Goal: Communication & Community: Participate in discussion

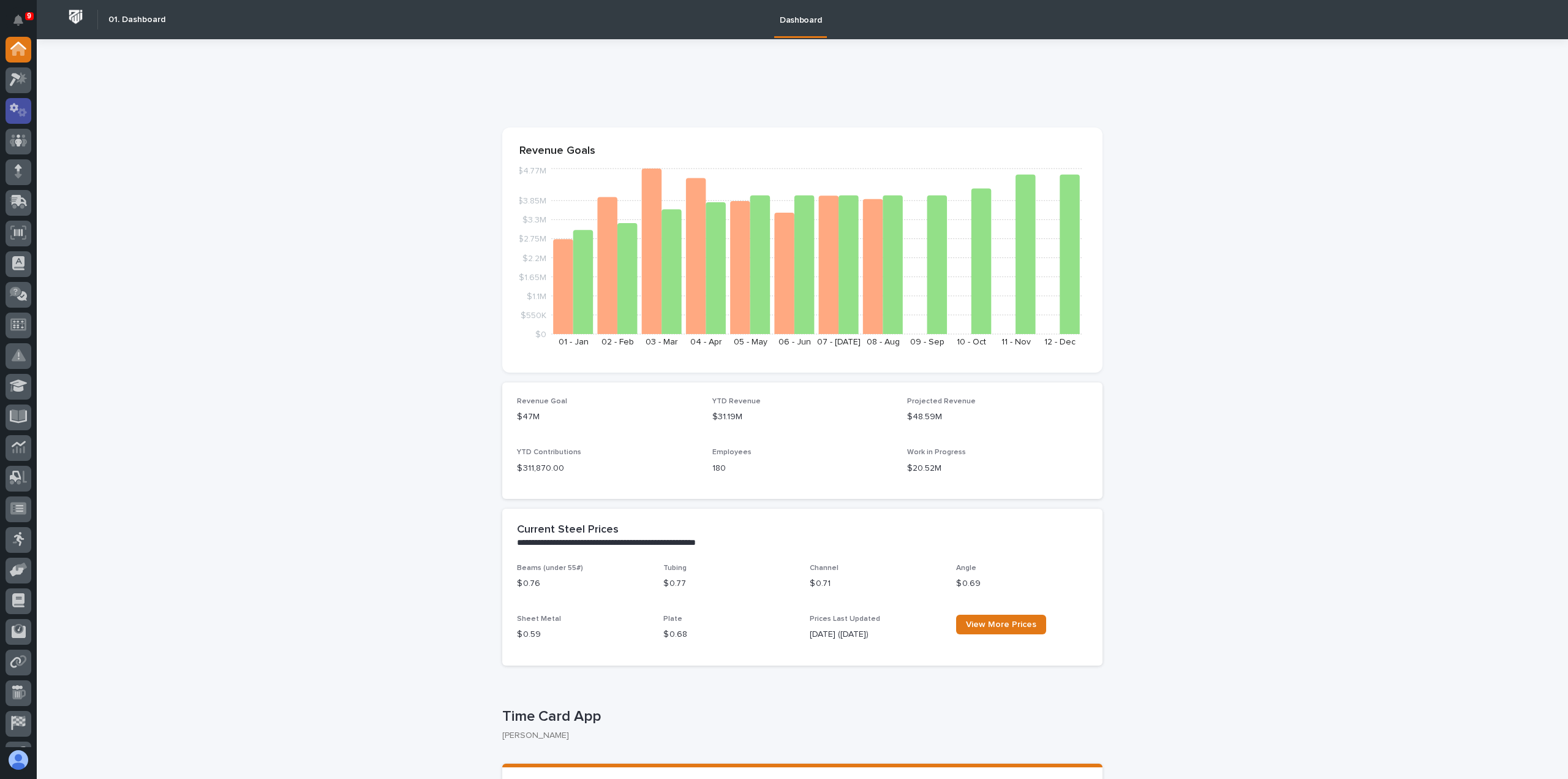
click at [23, 114] on icon at bounding box center [22, 112] width 10 height 9
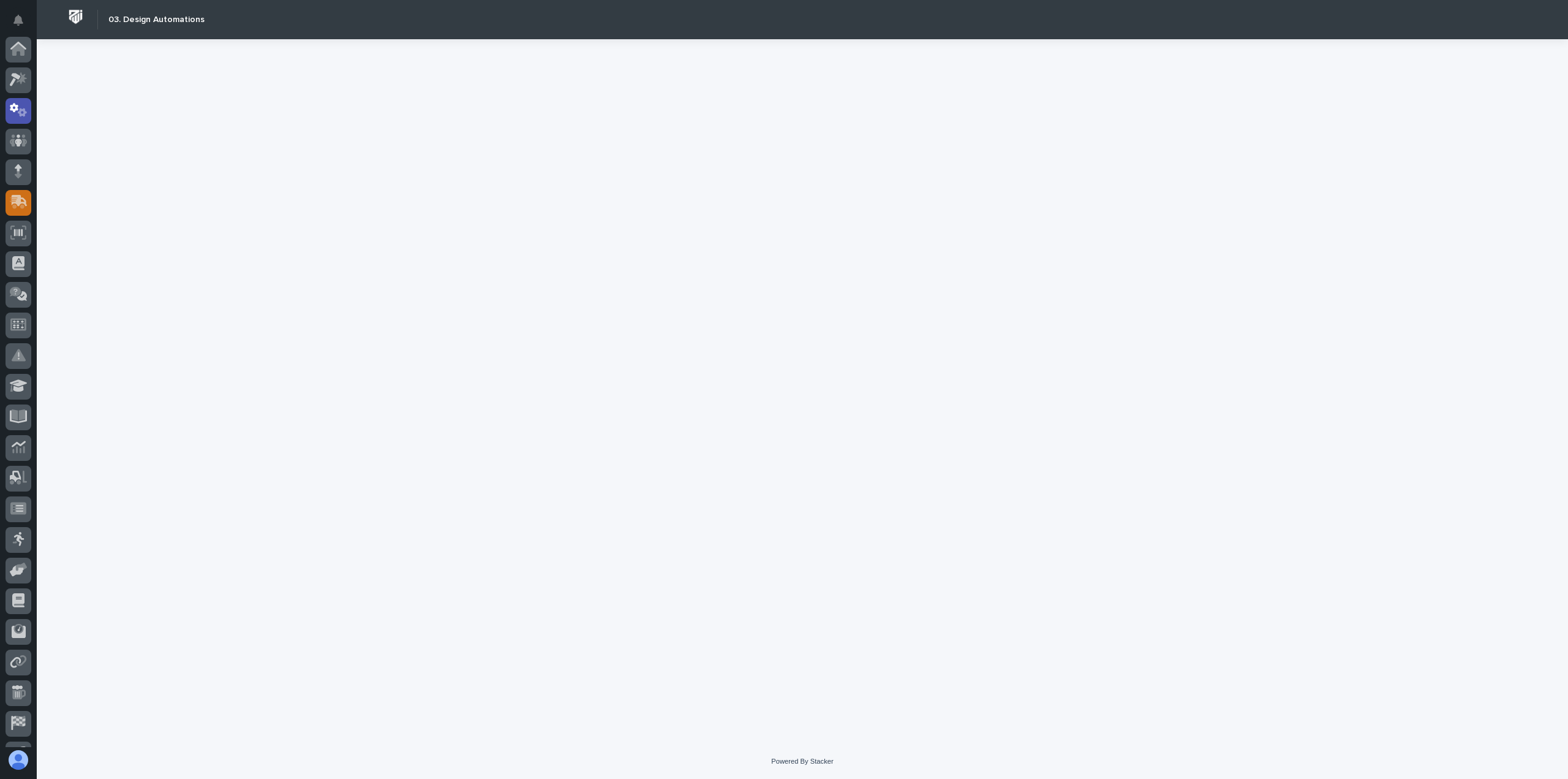
scroll to position [61, 0]
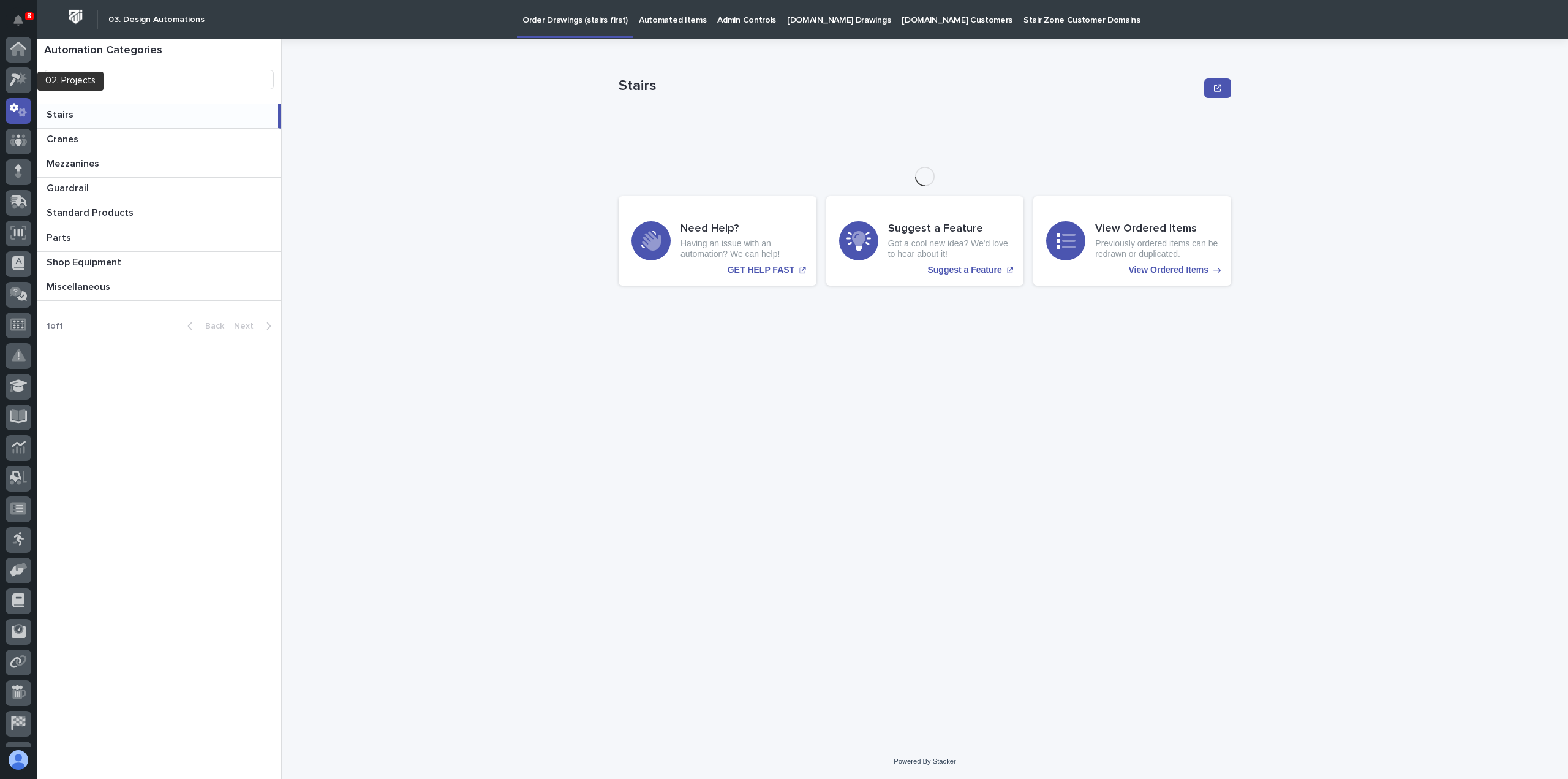
click at [23, 96] on div at bounding box center [18, 82] width 26 height 31
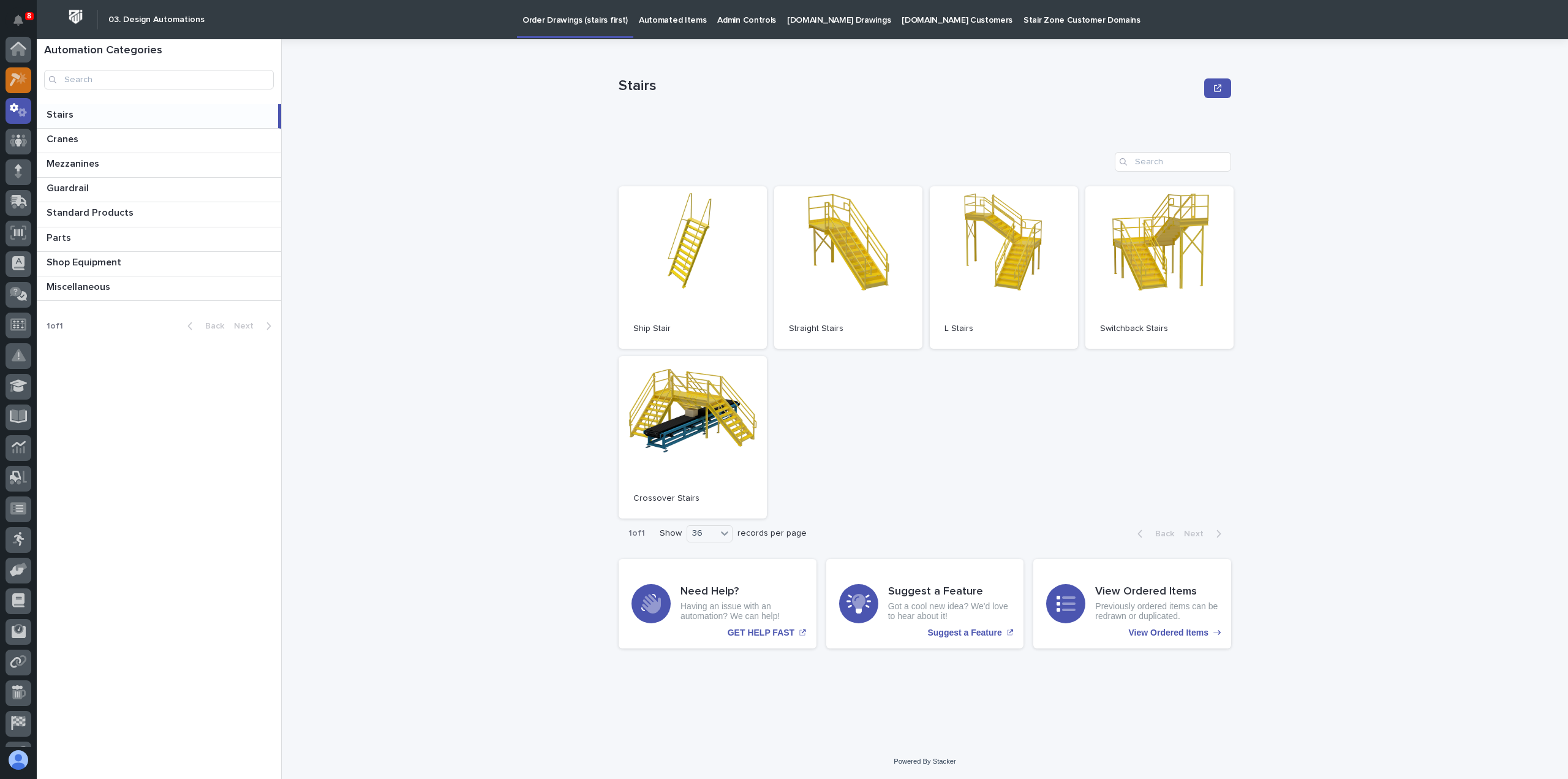
click at [22, 82] on icon at bounding box center [18, 79] width 18 height 14
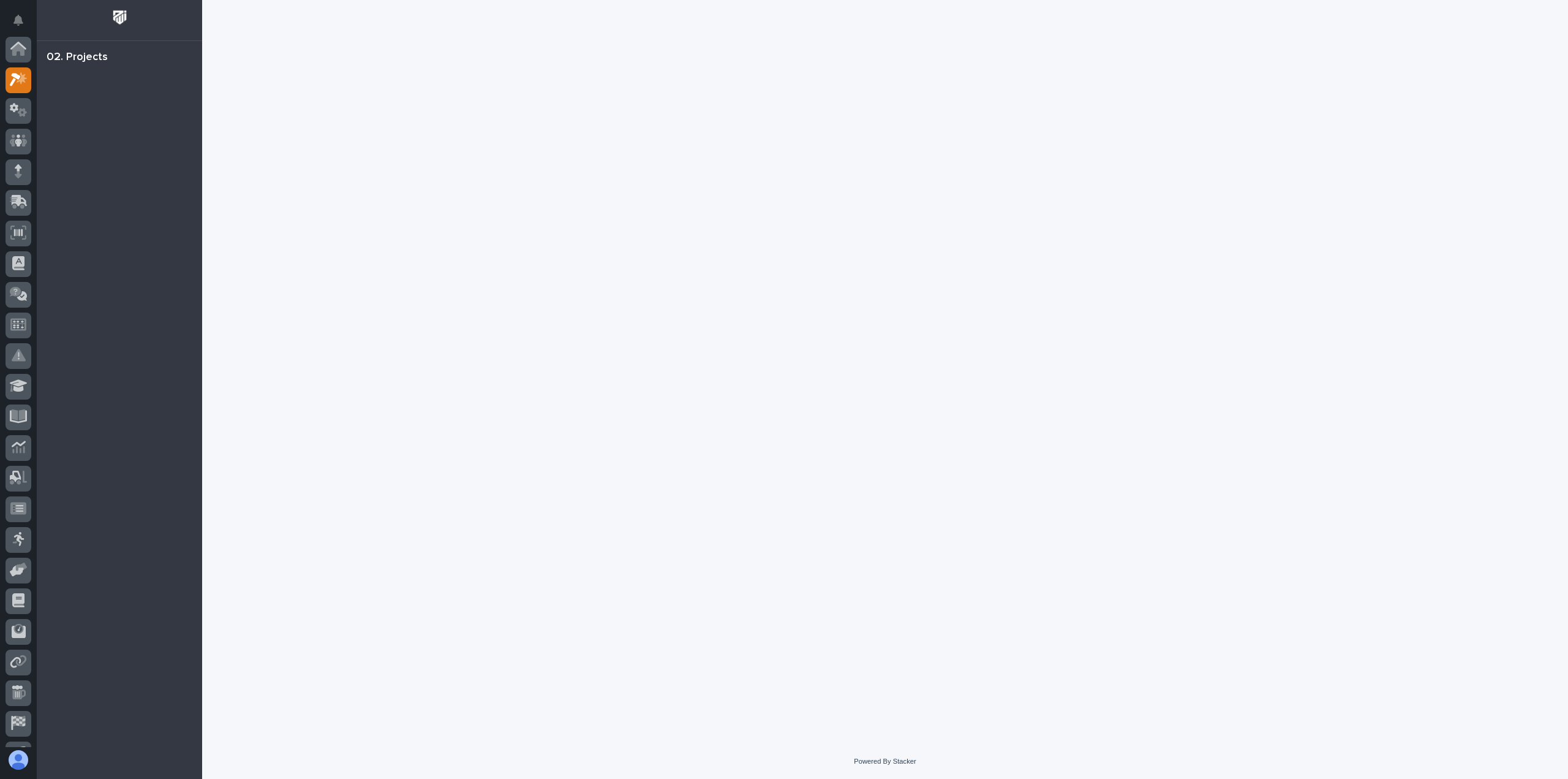
scroll to position [31, 0]
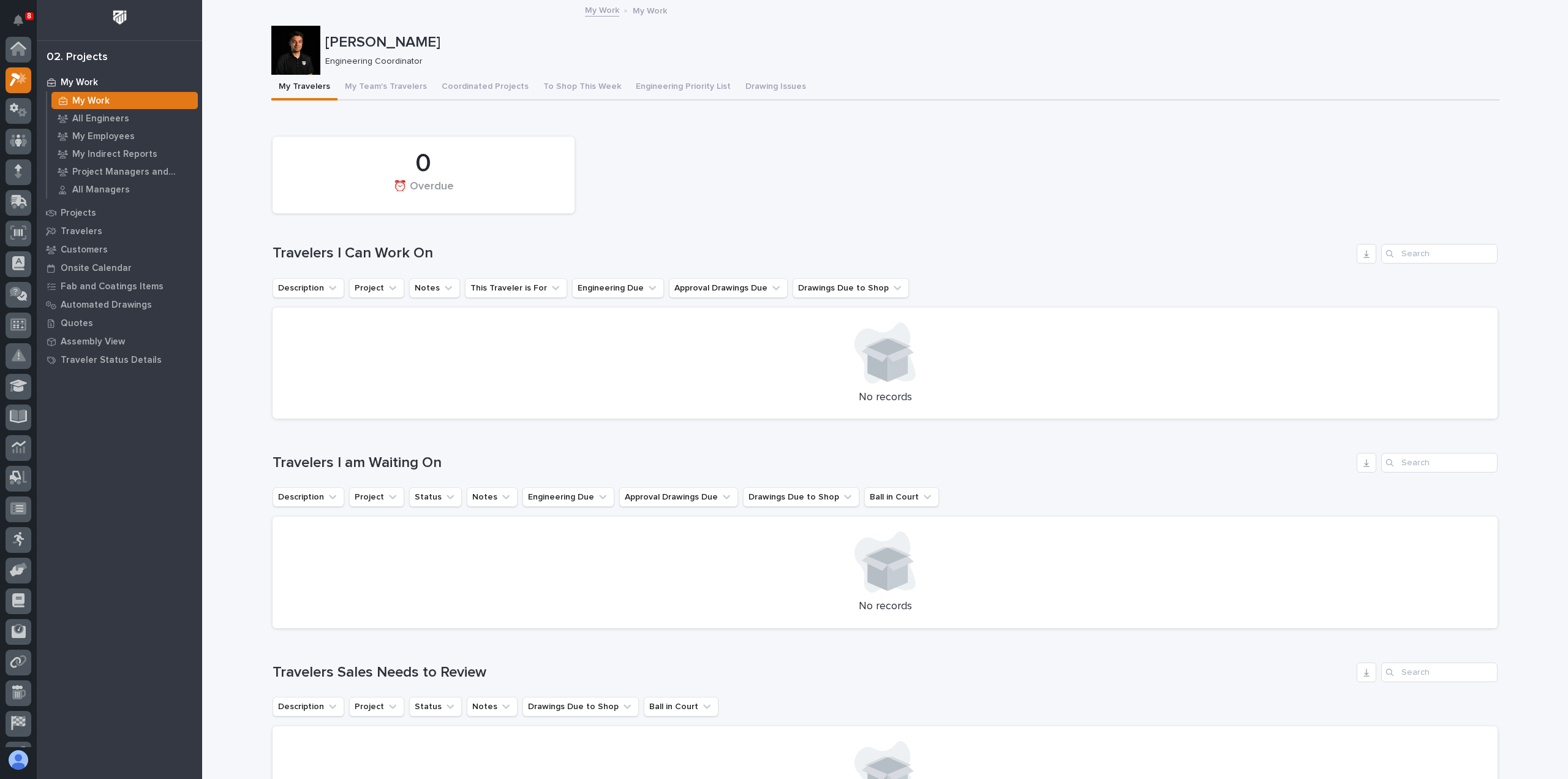
scroll to position [31, 0]
click at [97, 325] on div "Quotes" at bounding box center [120, 323] width 159 height 17
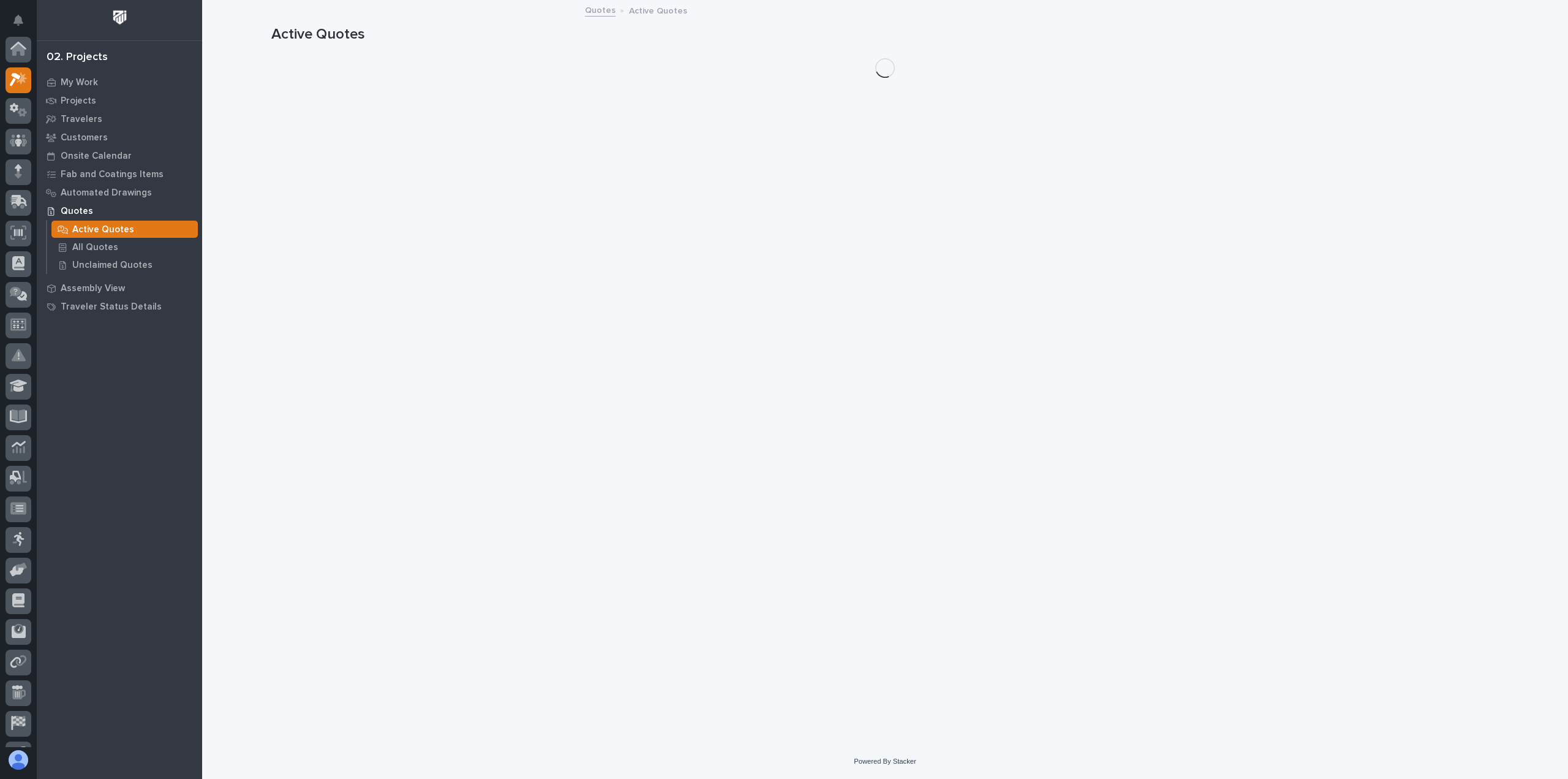
scroll to position [31, 0]
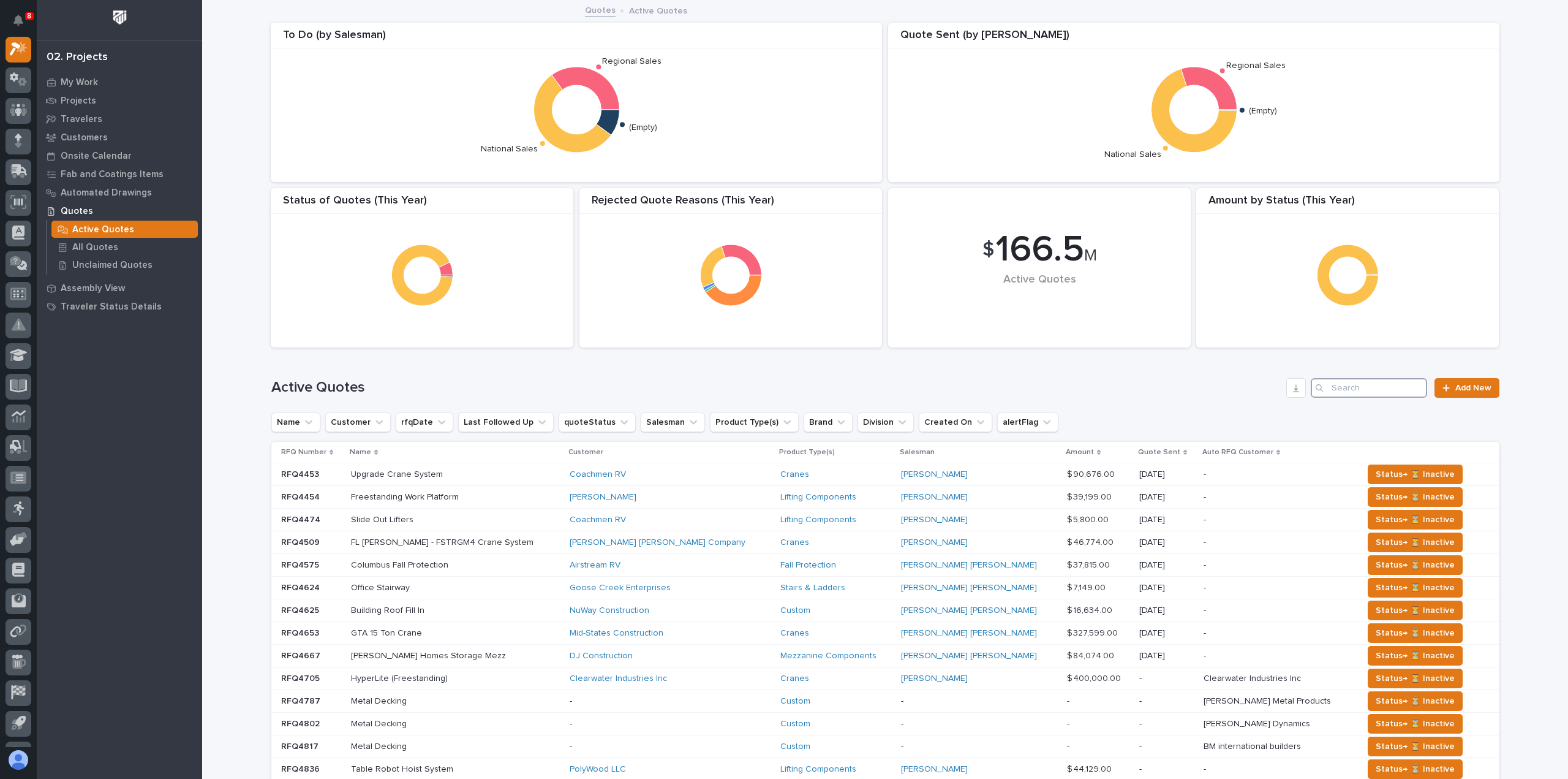
click at [1345, 389] on input "Search" at bounding box center [1369, 387] width 116 height 20
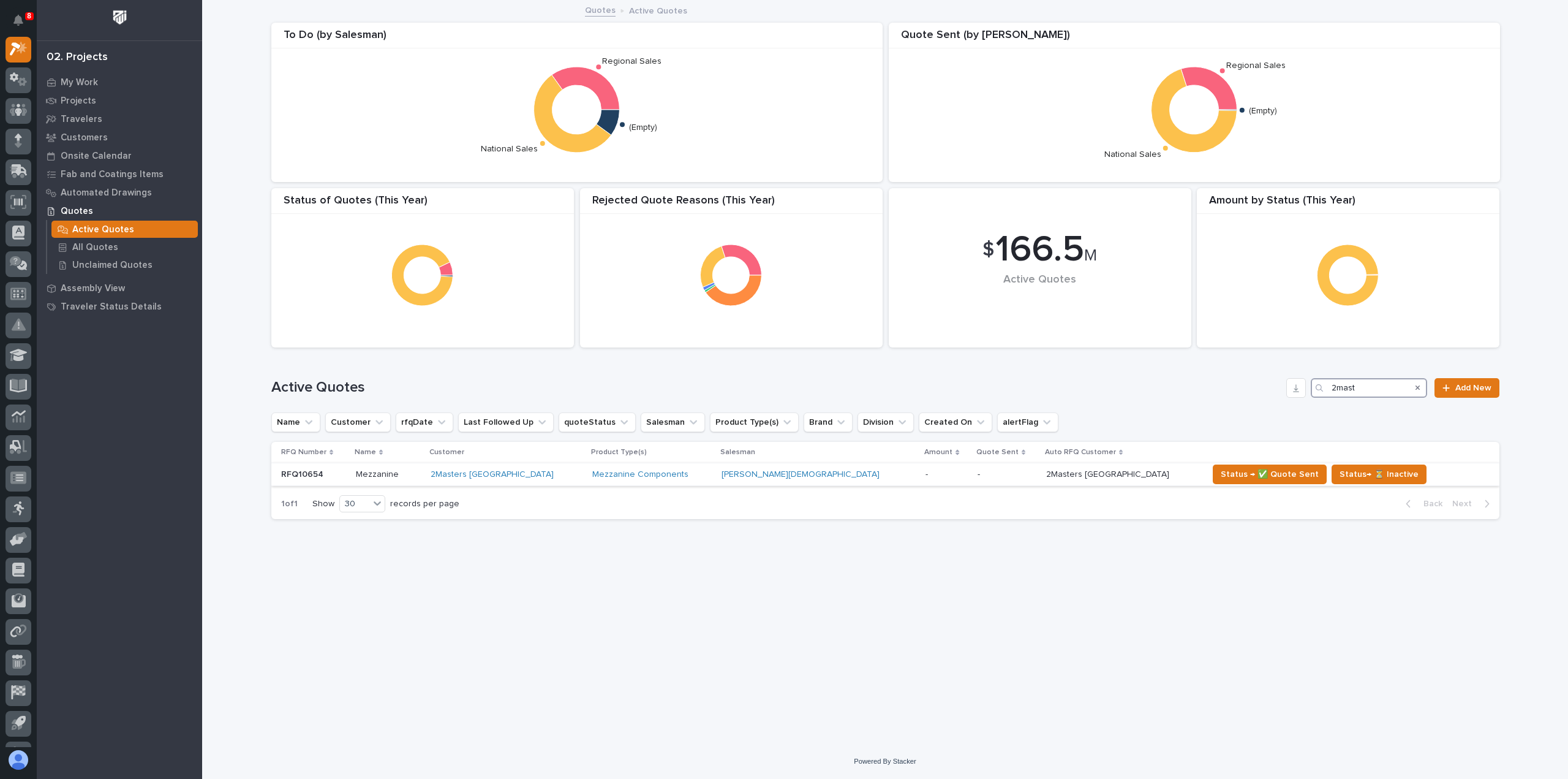
type input "2mast"
click at [421, 479] on p at bounding box center [388, 475] width 65 height 10
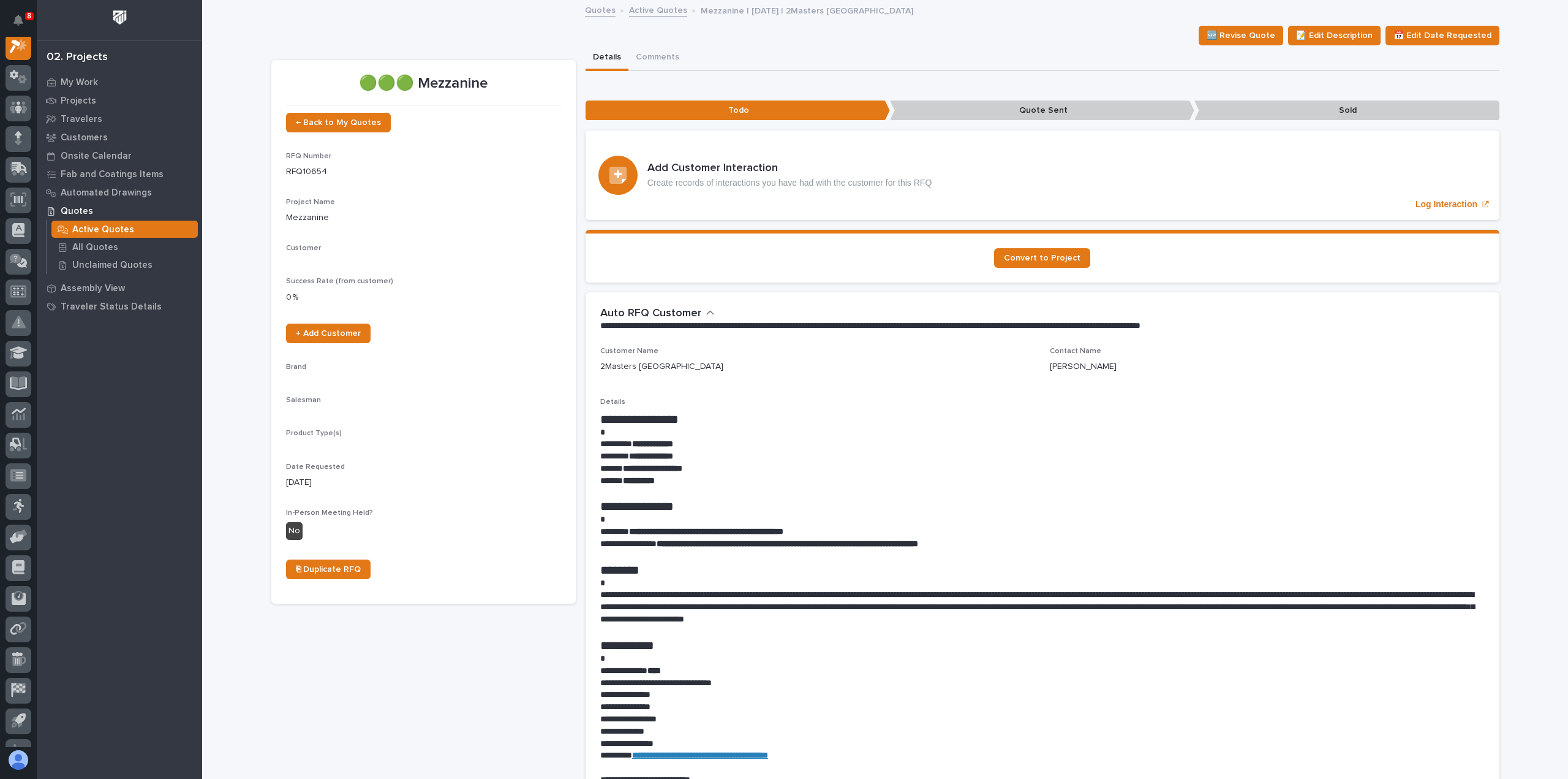
scroll to position [31, 0]
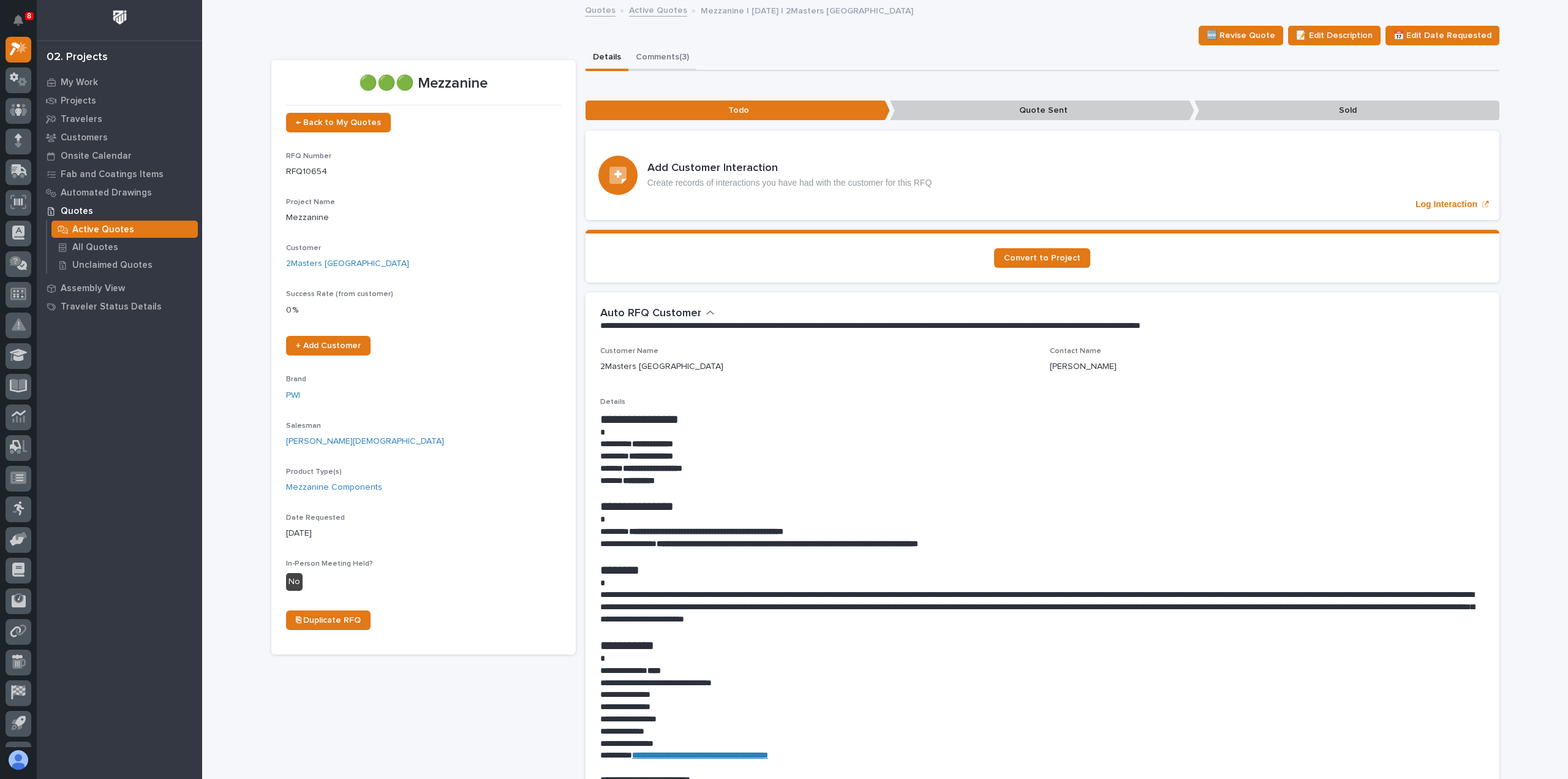
click at [659, 56] on button "Comments (3)" at bounding box center [663, 59] width 68 height 26
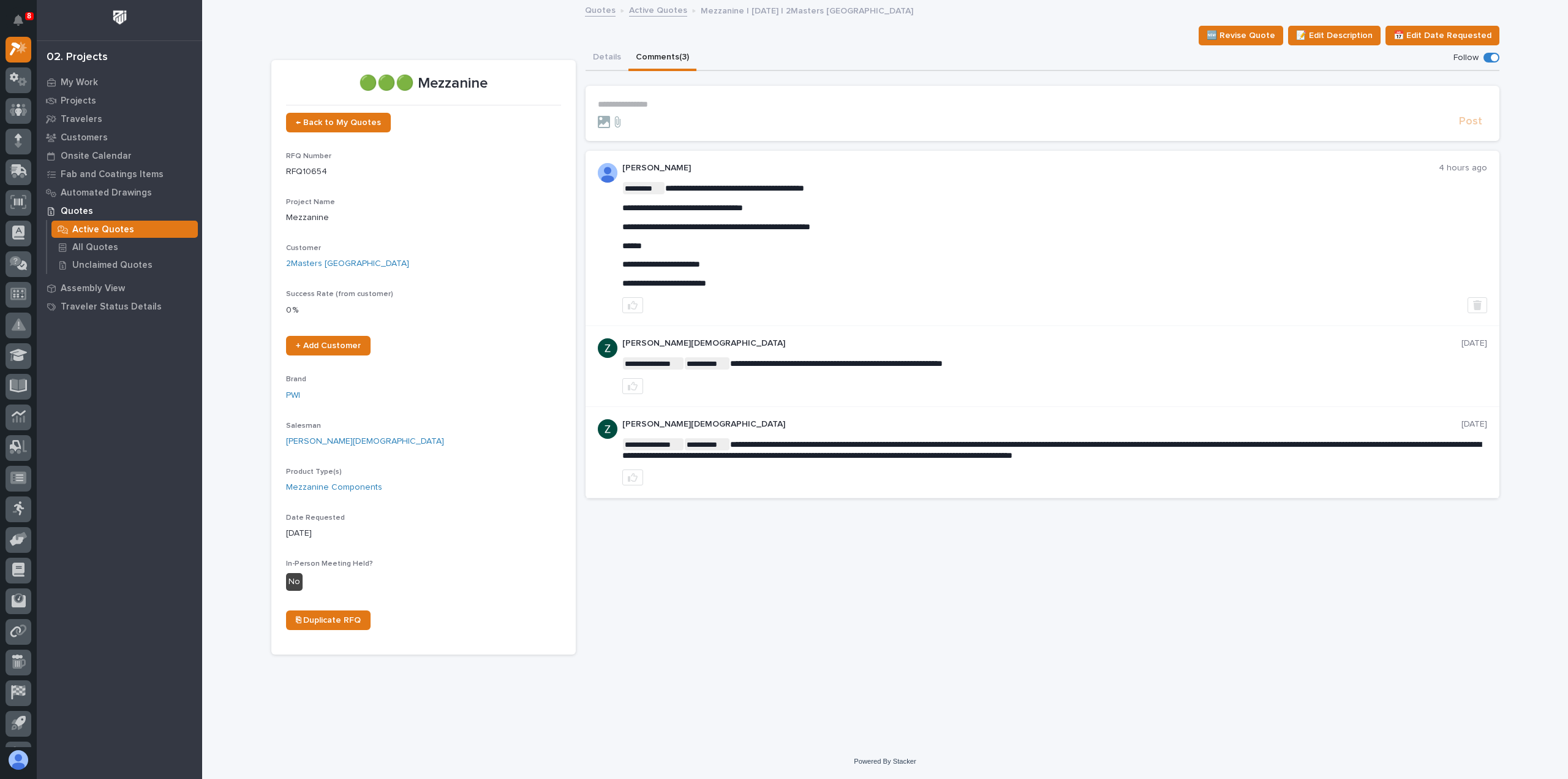
click at [658, 99] on p "**********" at bounding box center [1043, 104] width 889 height 10
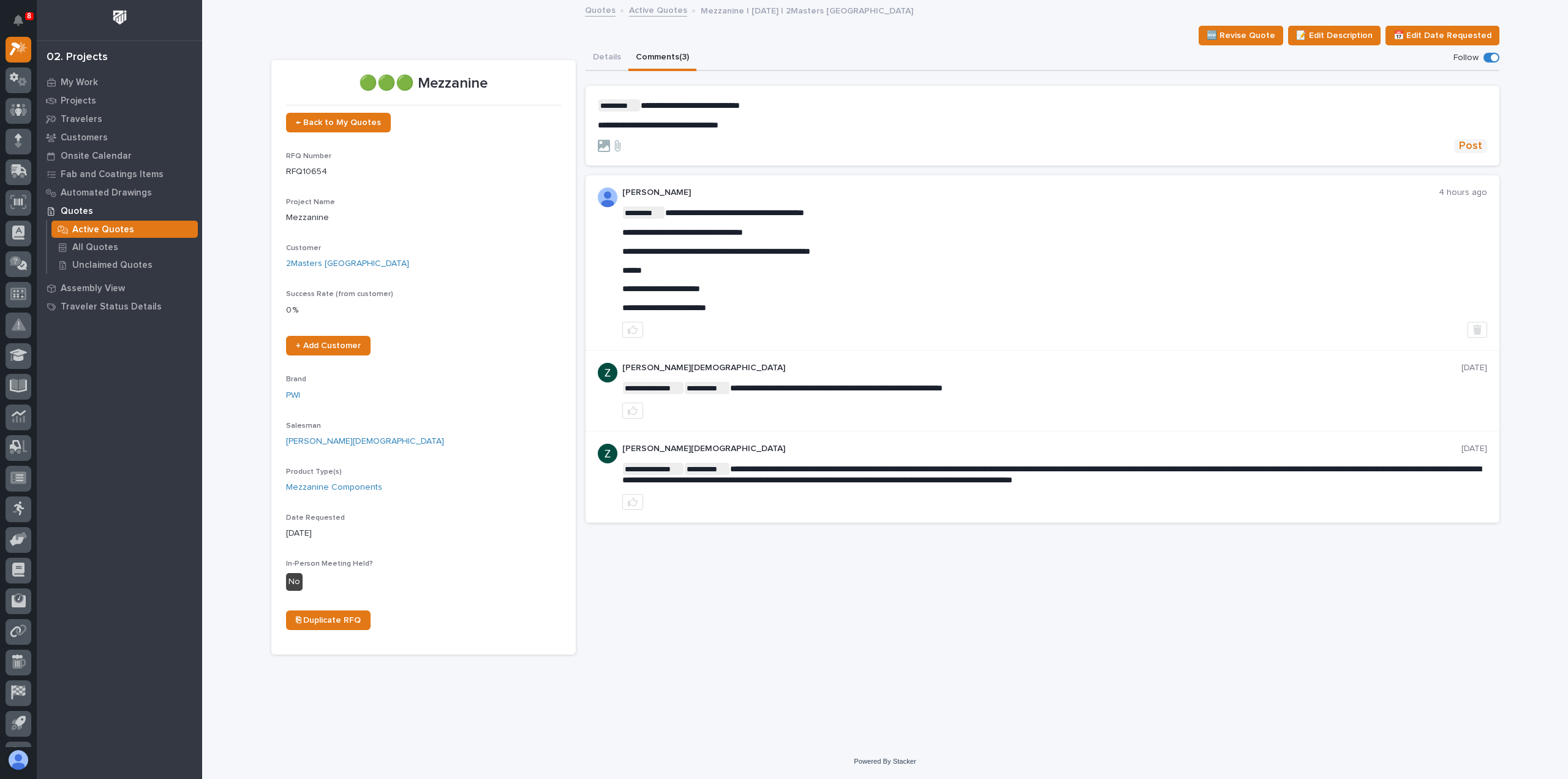
click at [1456, 148] on button "Post" at bounding box center [1471, 146] width 33 height 14
